Goal: Information Seeking & Learning: Learn about a topic

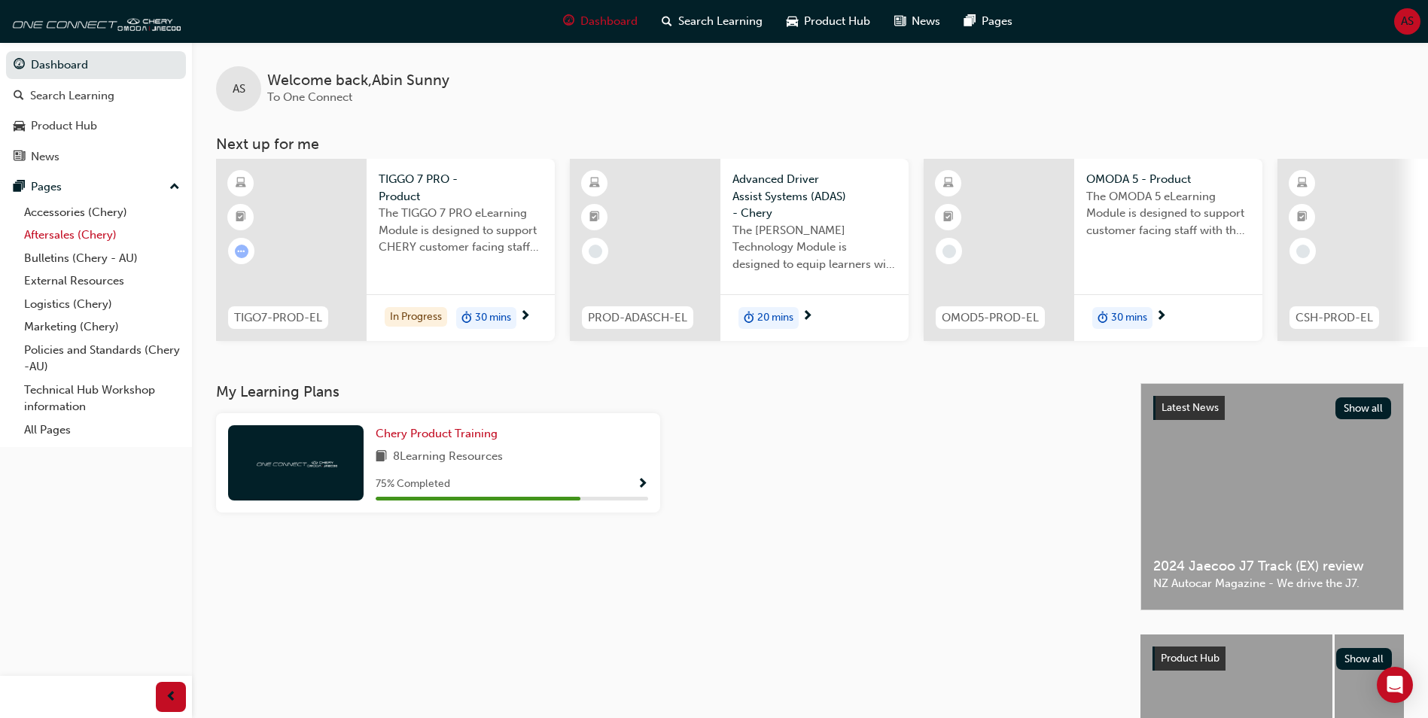
click at [87, 232] on link "Aftersales (Chery)" at bounding box center [102, 235] width 168 height 23
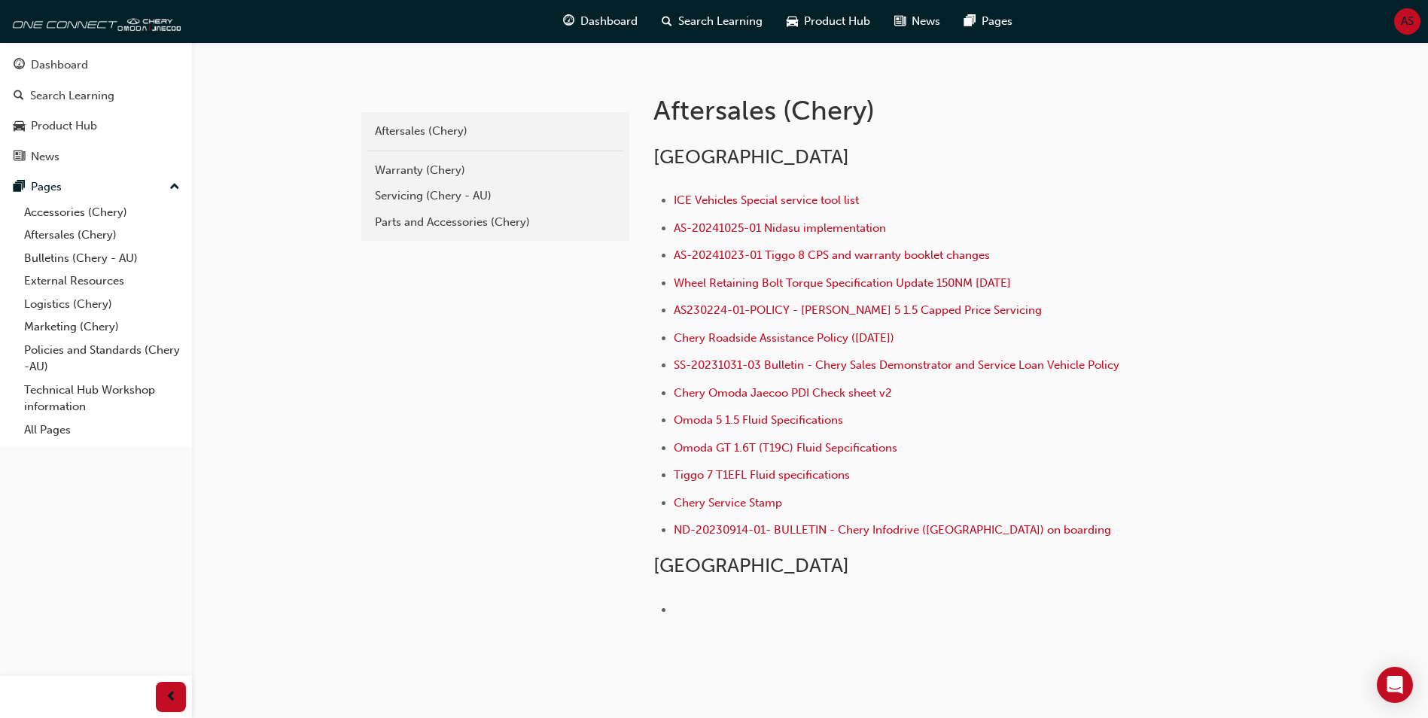
scroll to position [193, 0]
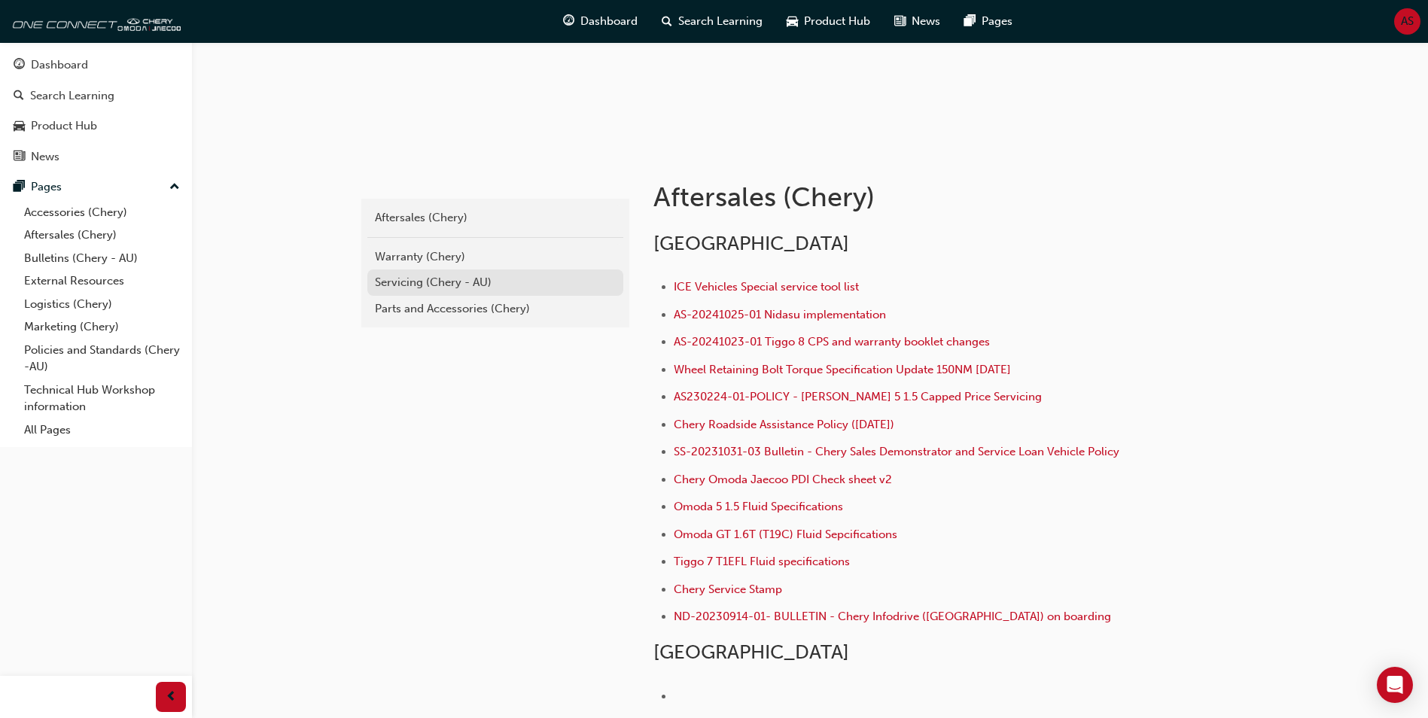
click at [422, 282] on div "Servicing (Chery - AU)" at bounding box center [495, 282] width 241 height 17
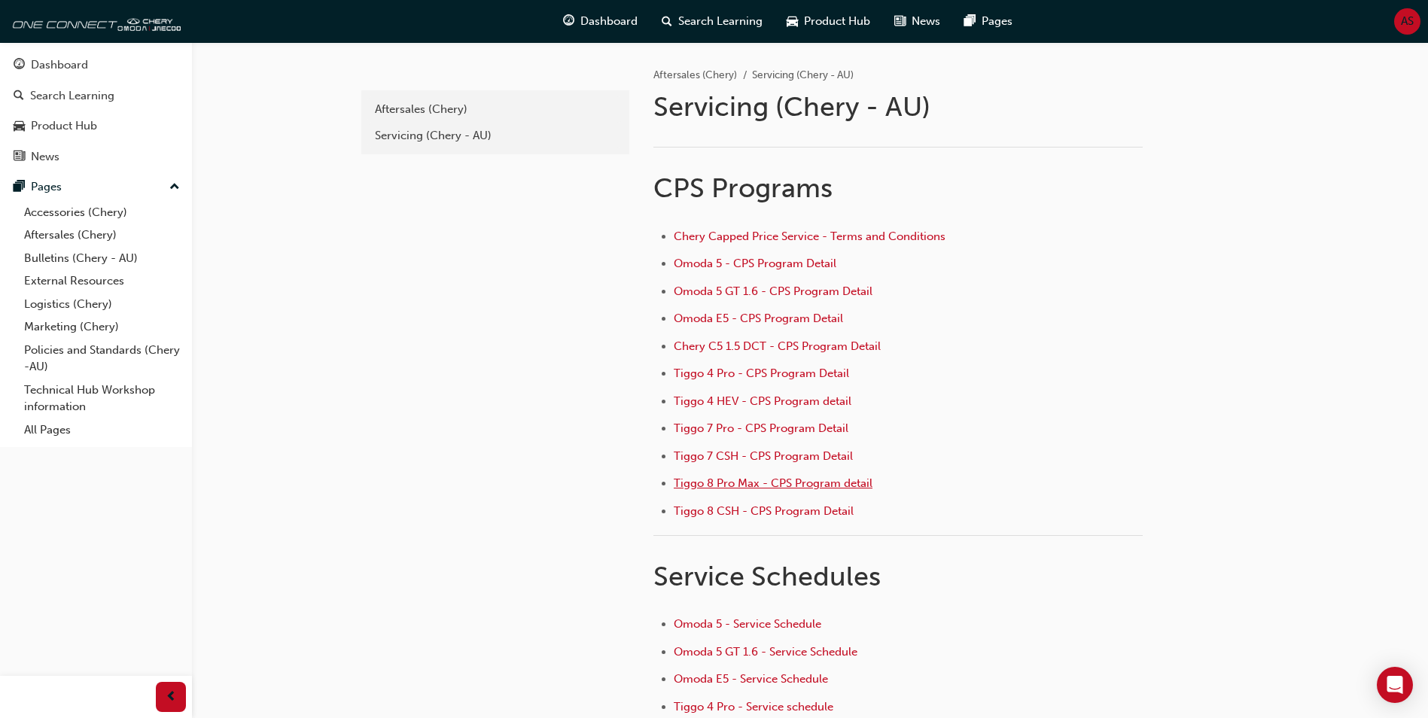
click at [791, 480] on span "Tiggo 8 Pro Max - CPS Program detail" at bounding box center [773, 484] width 199 height 14
click at [754, 267] on span "Omoda 5 - CPS Program Detail" at bounding box center [755, 264] width 163 height 14
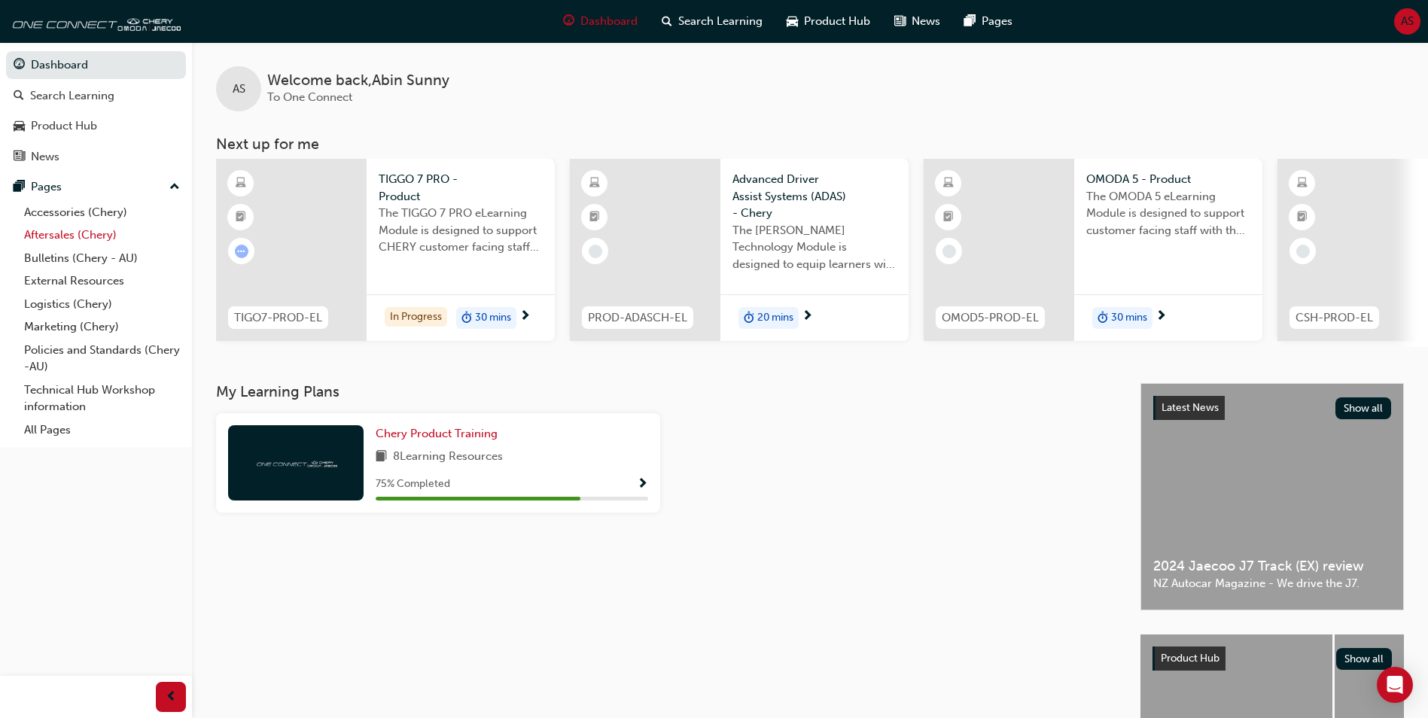
click at [102, 230] on link "Aftersales (Chery)" at bounding box center [102, 235] width 168 height 23
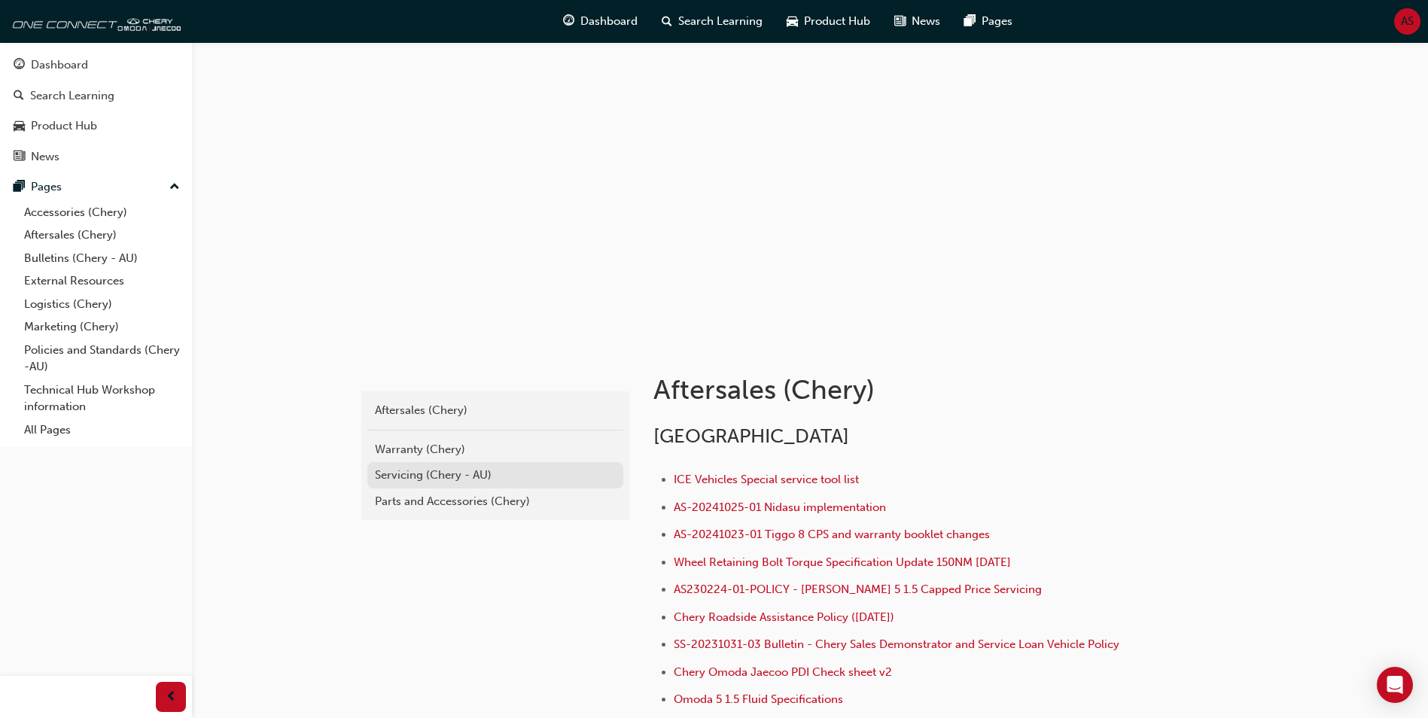
click at [446, 480] on div "Servicing (Chery - AU)" at bounding box center [495, 475] width 241 height 17
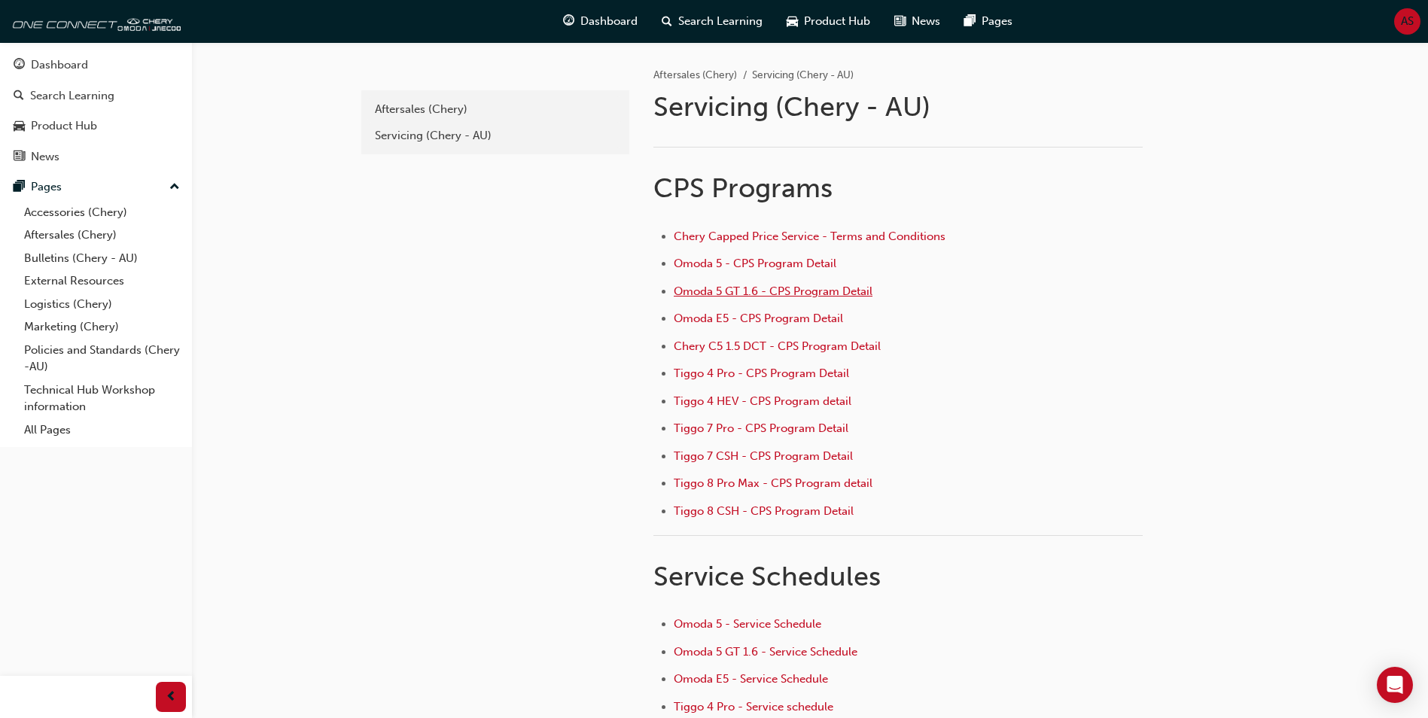
click at [777, 294] on span "Omoda 5 GT 1.6 - CPS Program Detail" at bounding box center [773, 292] width 199 height 14
click at [769, 374] on span "Tiggo 4 Pro - CPS Program Detail" at bounding box center [761, 374] width 175 height 14
